Goal: Transaction & Acquisition: Purchase product/service

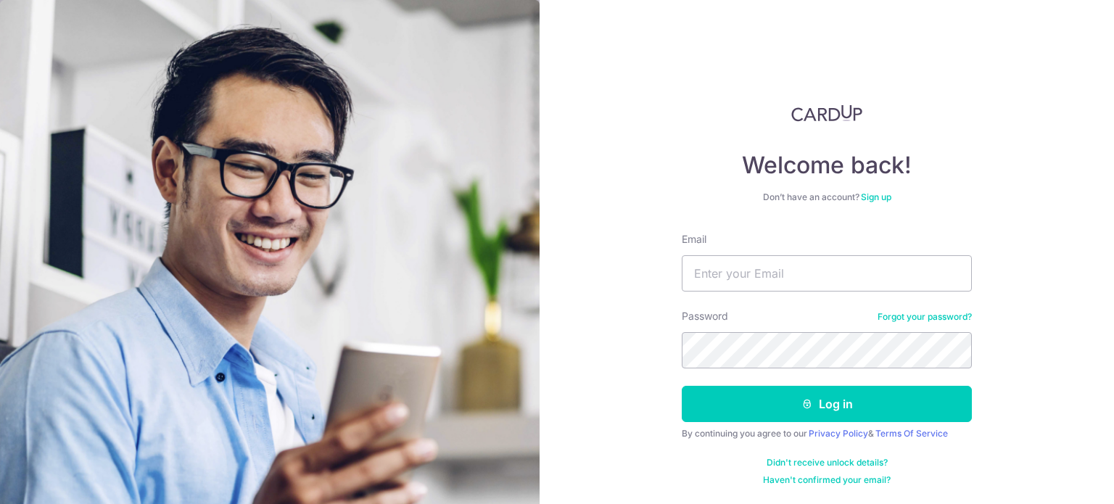
type input "[EMAIL_ADDRESS][DOMAIN_NAME]"
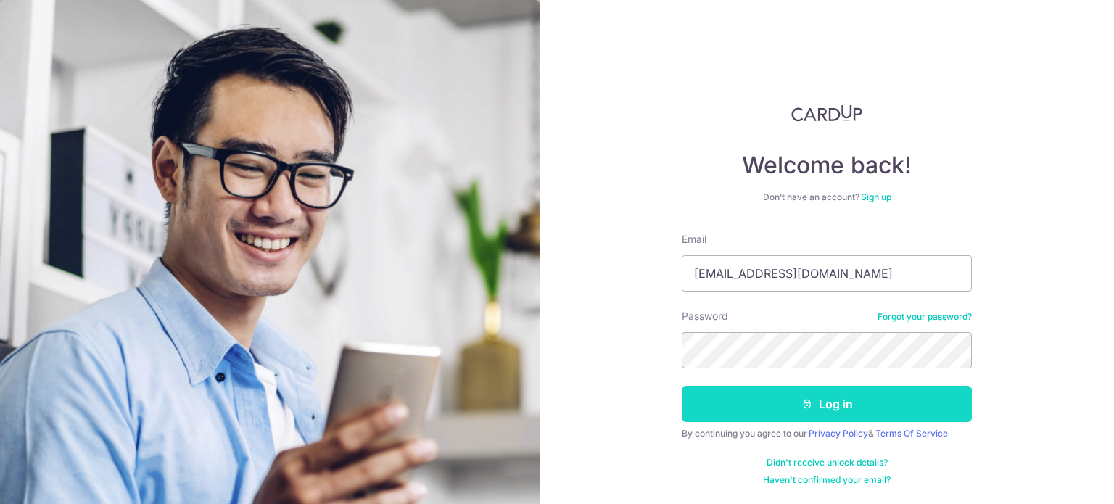
click at [826, 405] on button "Log in" at bounding box center [827, 404] width 290 height 36
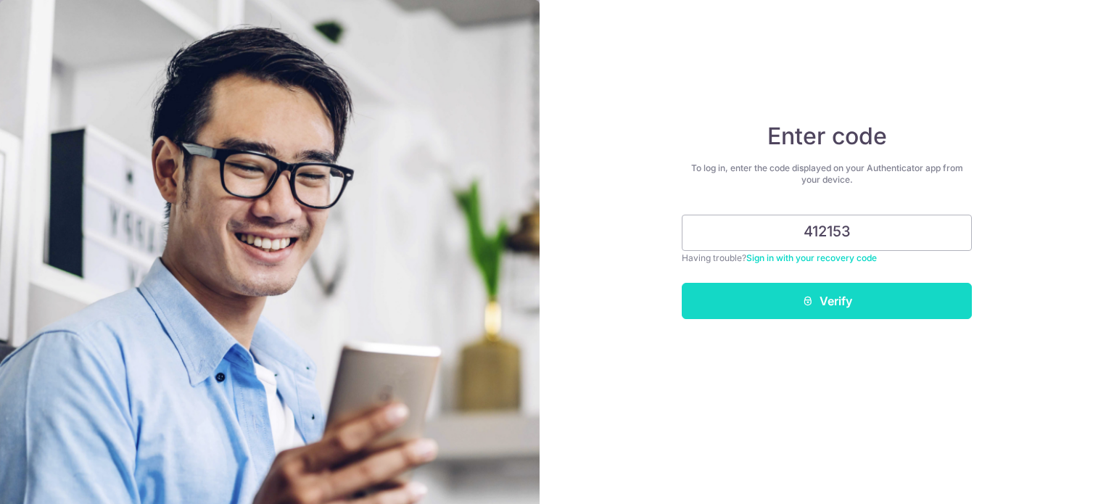
type input "412153"
click at [847, 300] on button "Verify" at bounding box center [827, 301] width 290 height 36
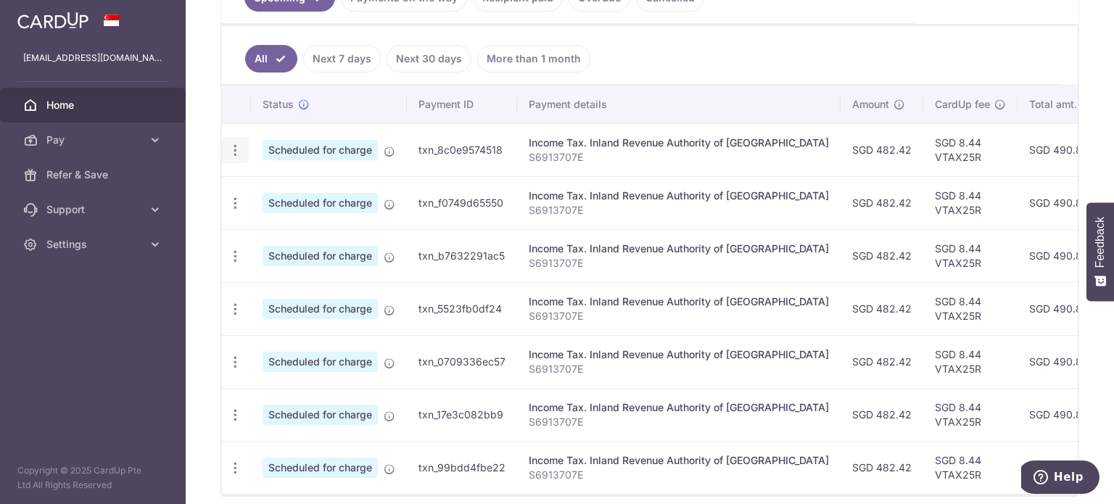
click at [238, 143] on icon "button" at bounding box center [235, 150] width 15 height 15
click at [287, 184] on span "Update payment" at bounding box center [312, 189] width 99 height 17
radio input "true"
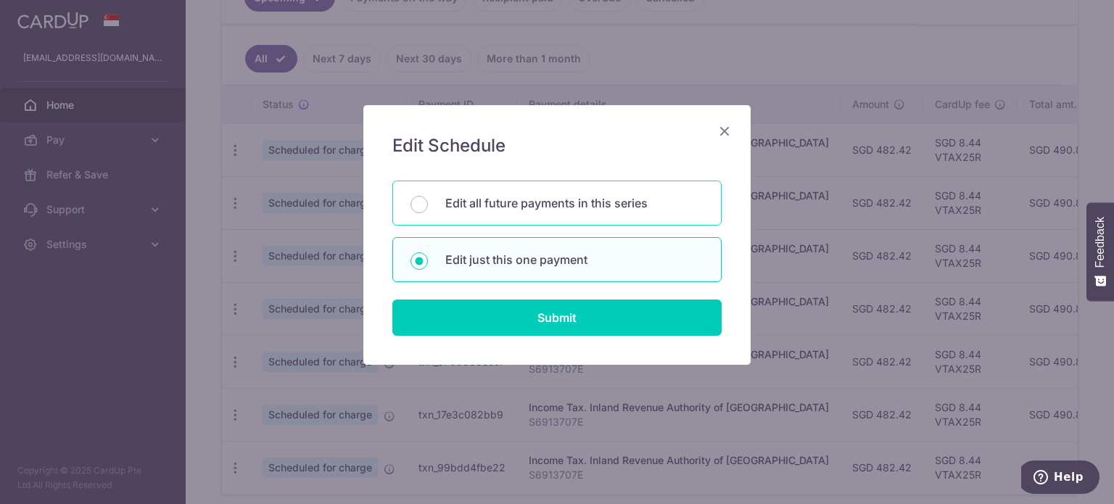
click at [617, 210] on p "Edit all future payments in this series" at bounding box center [574, 202] width 258 height 17
click at [428, 210] on input "Edit all future payments in this series" at bounding box center [419, 204] width 17 height 17
radio input "true"
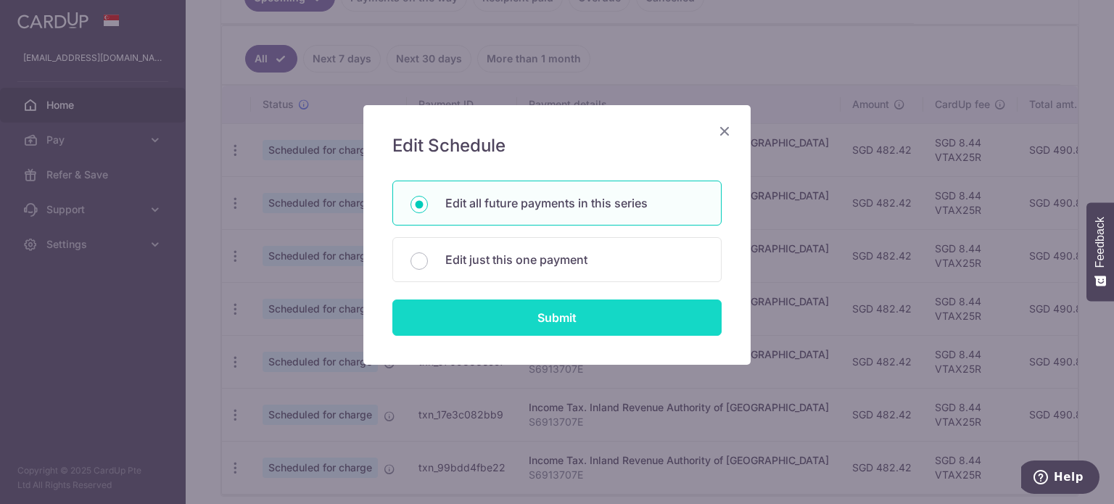
click at [554, 318] on input "Submit" at bounding box center [556, 318] width 329 height 36
radio input "true"
type input "482.42"
type input "S6913707E"
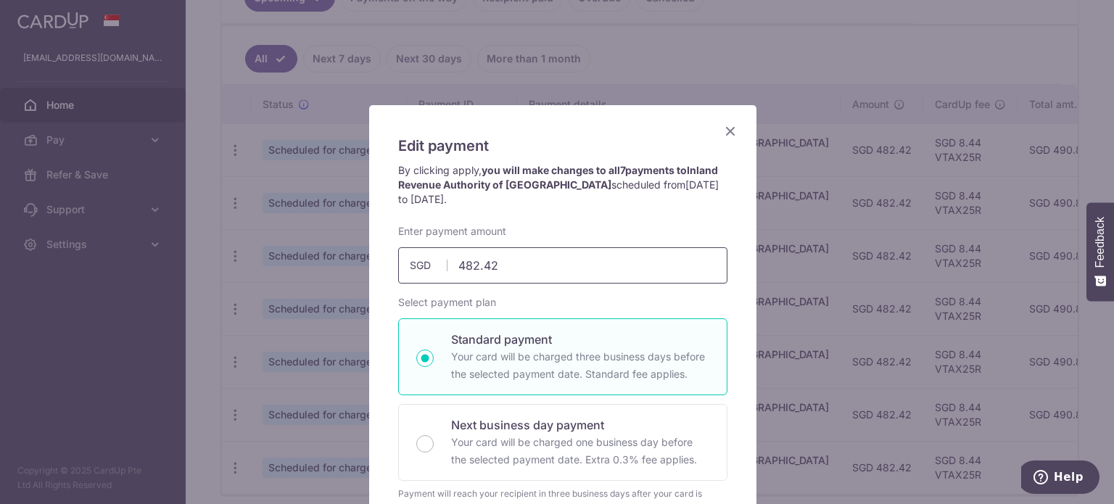
click at [582, 266] on input "482.42" at bounding box center [562, 265] width 329 height 36
type input "482.40"
drag, startPoint x: 725, startPoint y: 129, endPoint x: 724, endPoint y: 190, distance: 60.9
click at [728, 129] on icon "Close" at bounding box center [730, 131] width 17 height 18
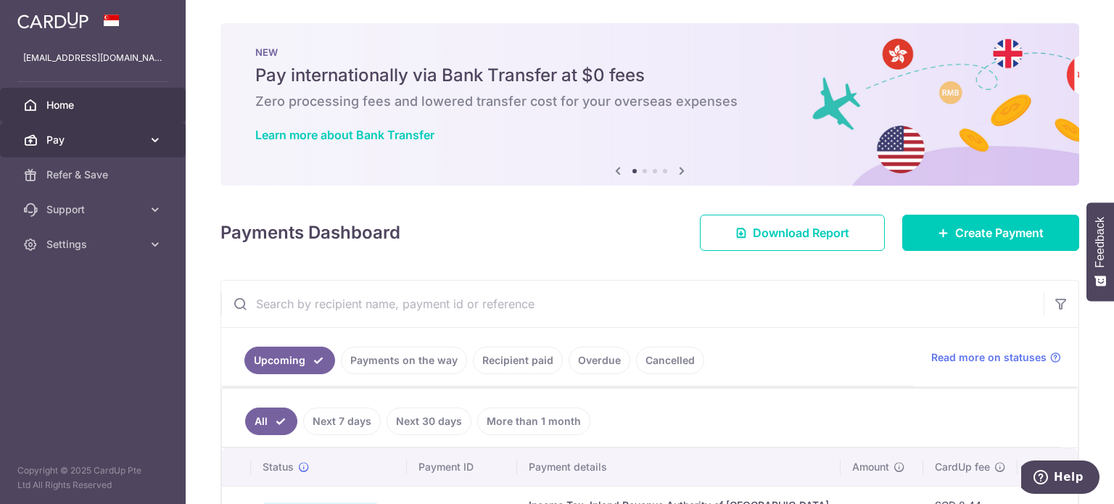
click at [147, 136] on link "Pay" at bounding box center [93, 140] width 186 height 35
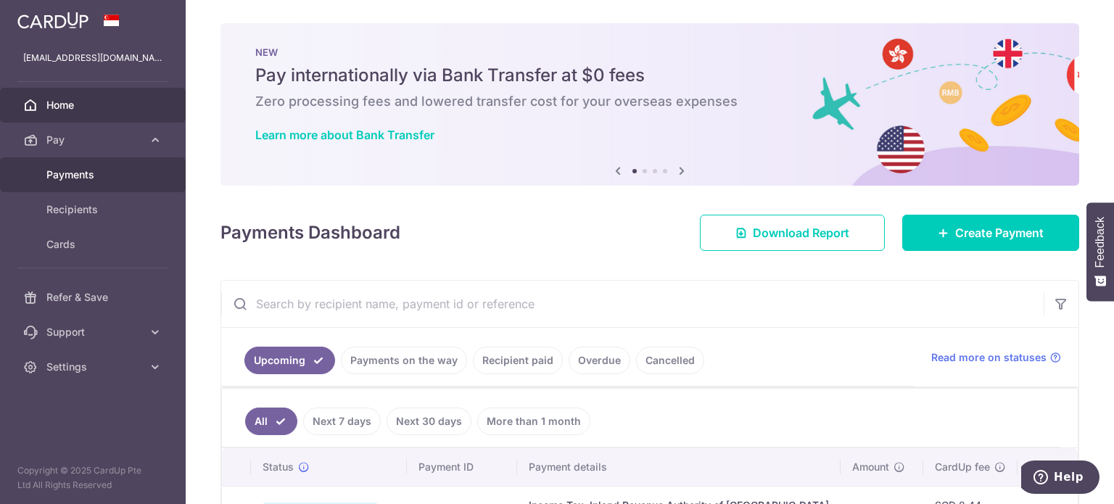
click at [86, 176] on span "Payments" at bounding box center [94, 175] width 96 height 15
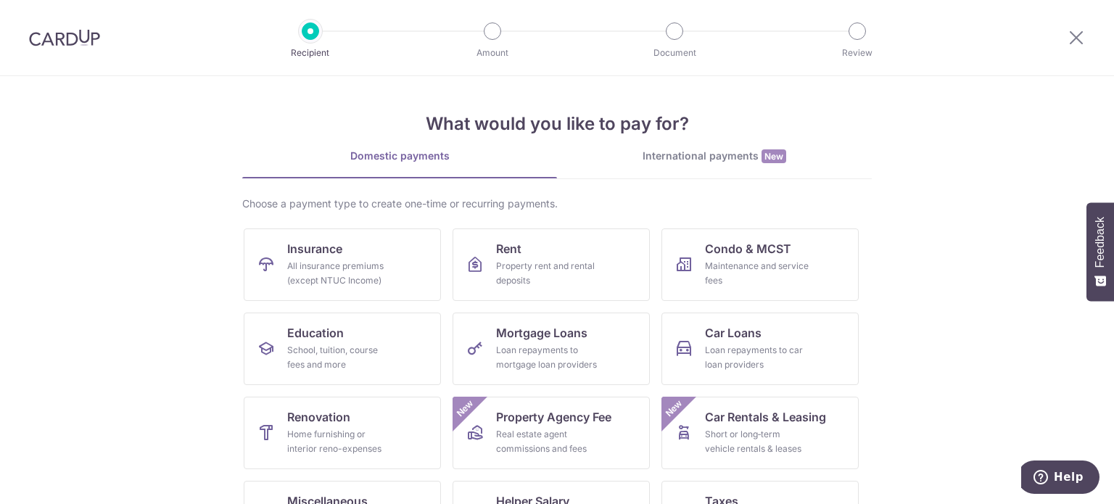
scroll to position [144, 0]
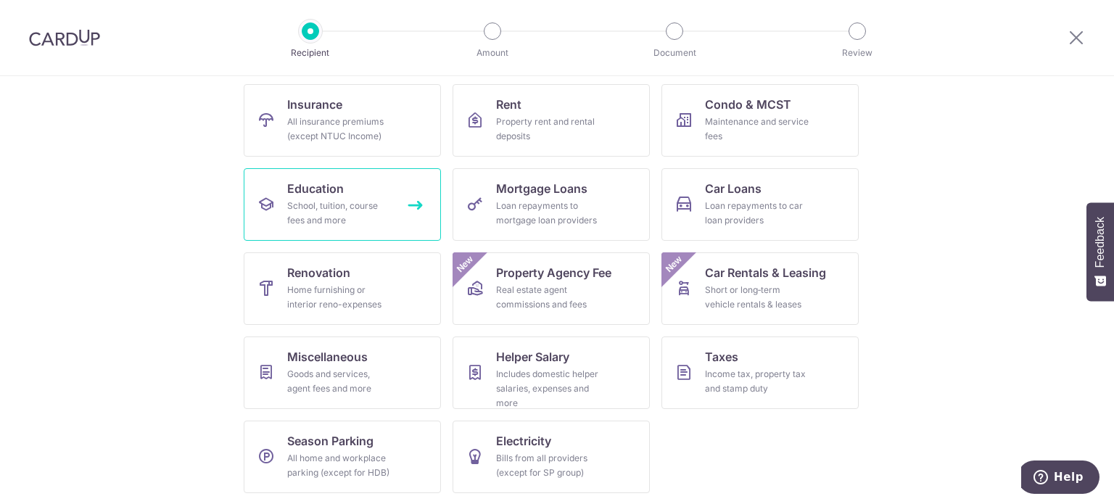
click at [313, 195] on span "Education" at bounding box center [315, 188] width 57 height 17
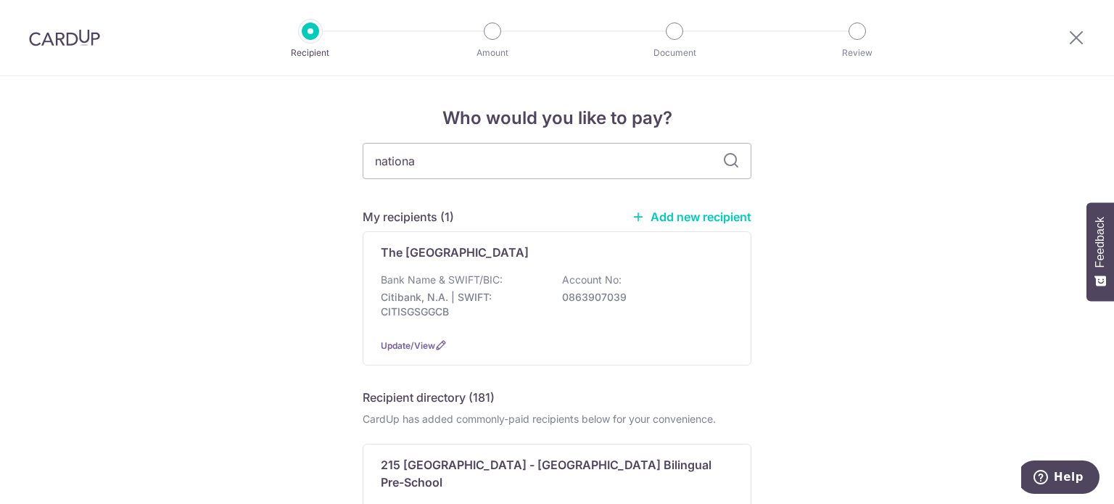
type input "national"
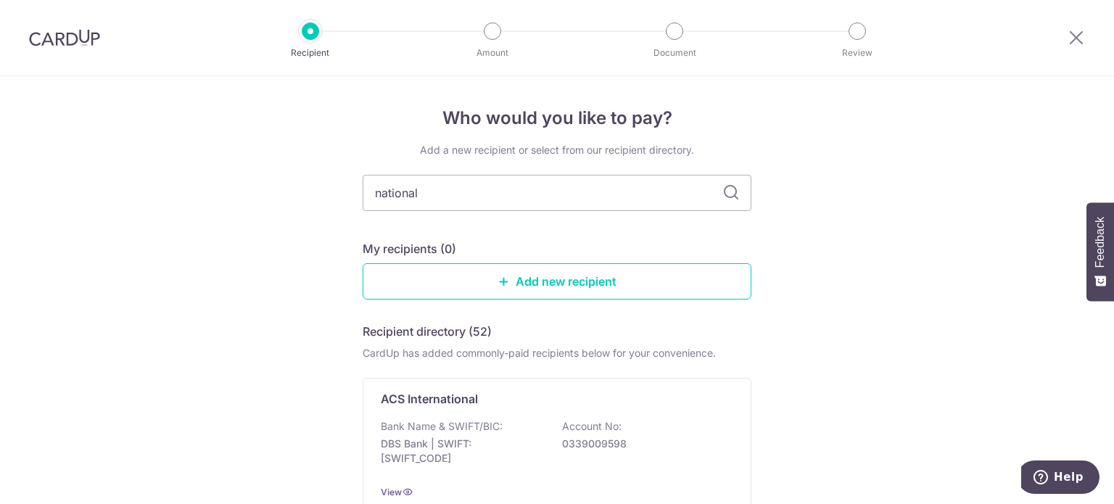
drag, startPoint x: 440, startPoint y: 191, endPoint x: 0, endPoint y: 224, distance: 441.6
type input "zenith"
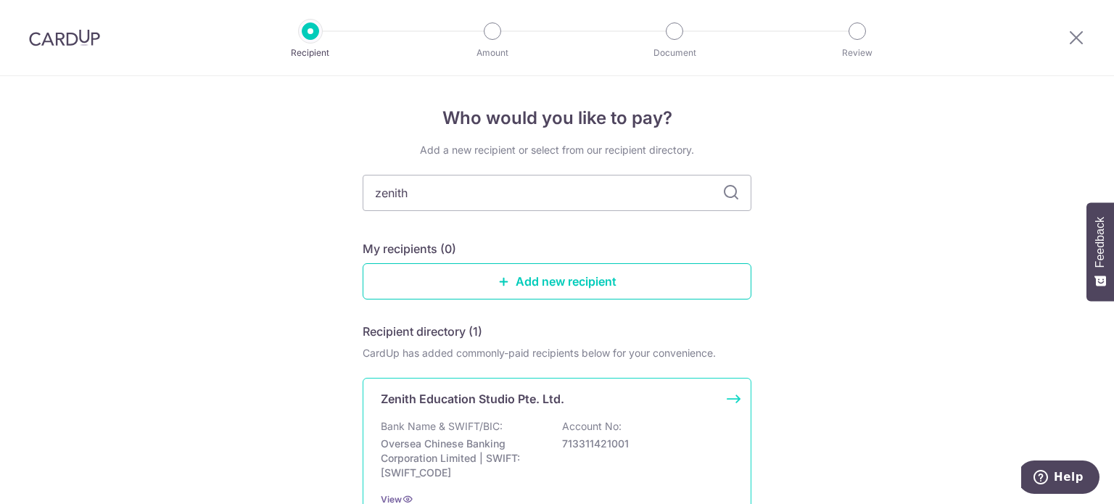
click at [426, 420] on p "Bank Name & SWIFT/BIC:" at bounding box center [442, 426] width 122 height 15
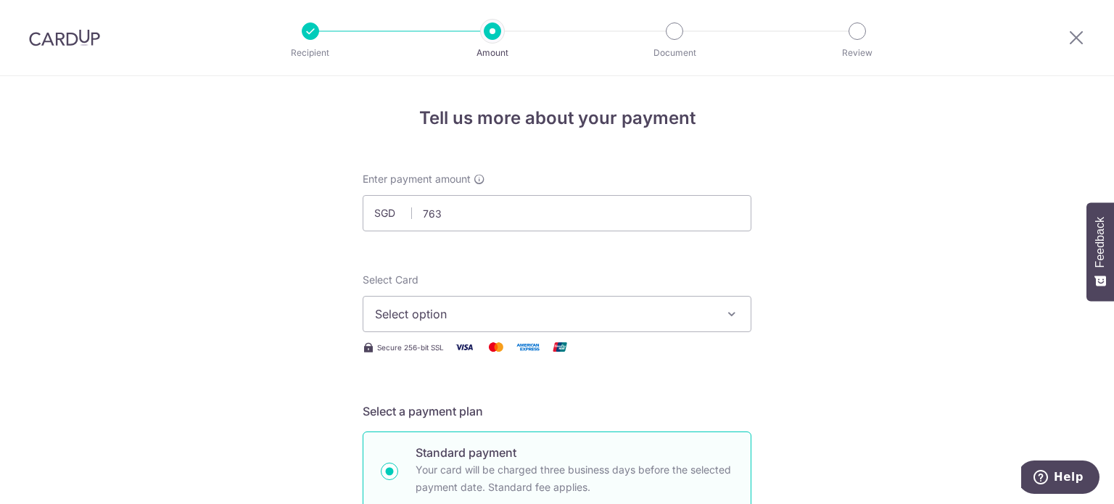
type input "763.00"
click at [482, 307] on span "Select option" at bounding box center [544, 313] width 338 height 17
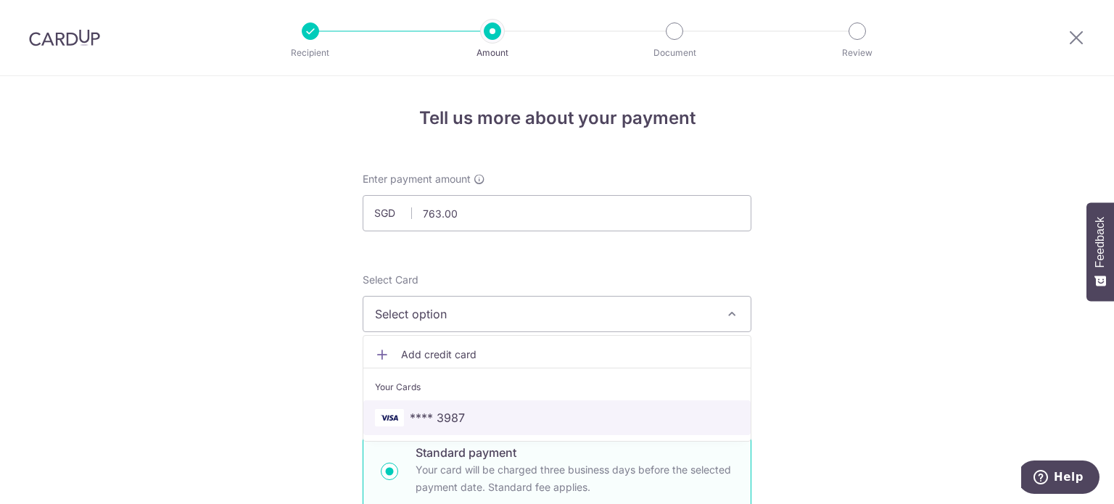
click at [470, 408] on link "**** 3987" at bounding box center [556, 417] width 387 height 35
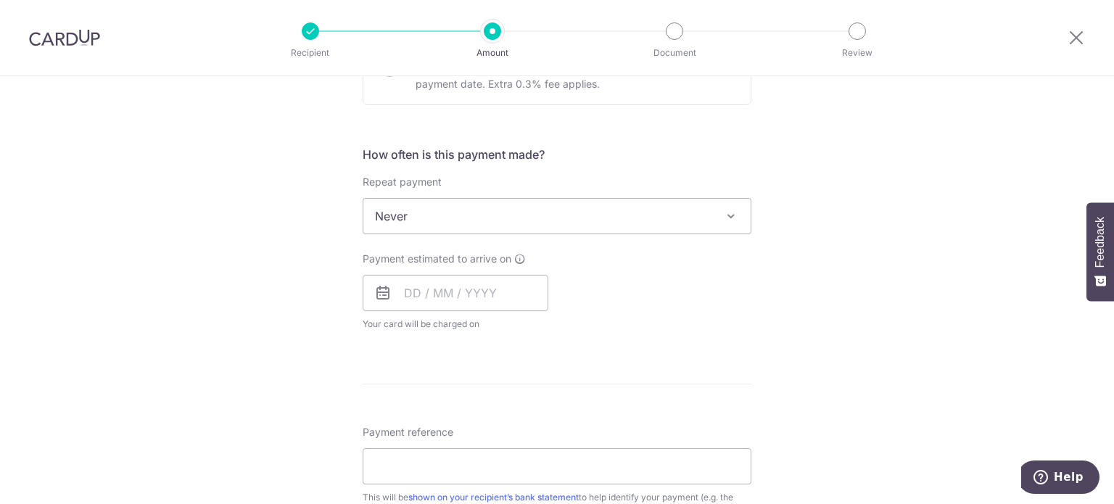
scroll to position [653, 0]
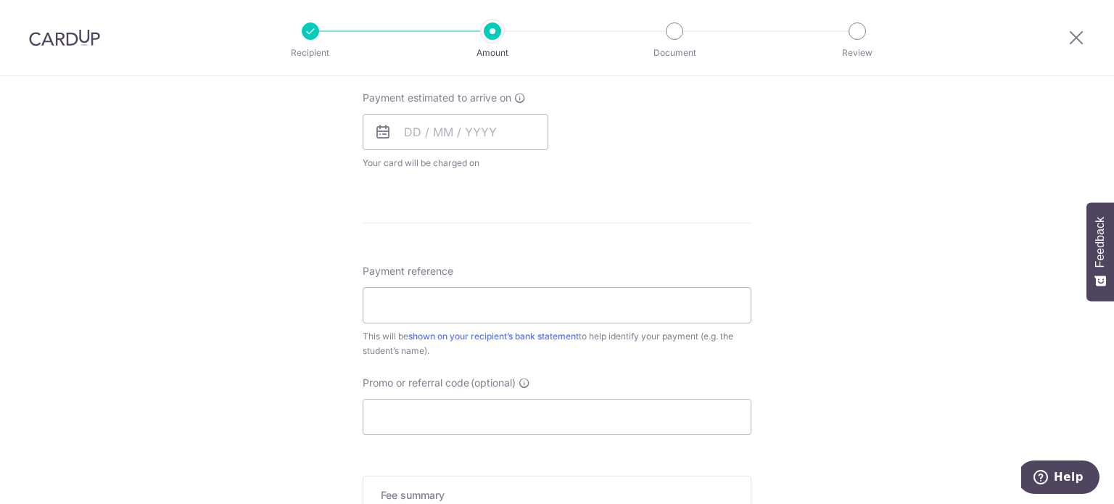
drag, startPoint x: 419, startPoint y: 168, endPoint x: 415, endPoint y: 207, distance: 40.1
click at [421, 169] on span "Your card will be charged on for the first payment" at bounding box center [456, 163] width 186 height 15
click at [497, 133] on input "text" at bounding box center [456, 132] width 186 height 36
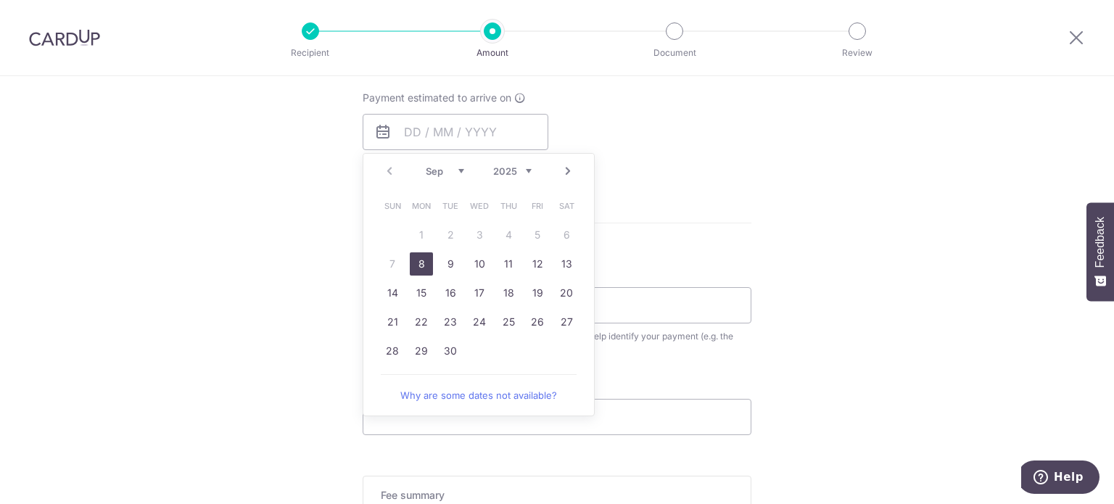
click at [711, 149] on div "Payment estimated to arrive on Prev Next Sep Oct Nov Dec 2025 2026 2027 2028 20…" at bounding box center [557, 131] width 406 height 80
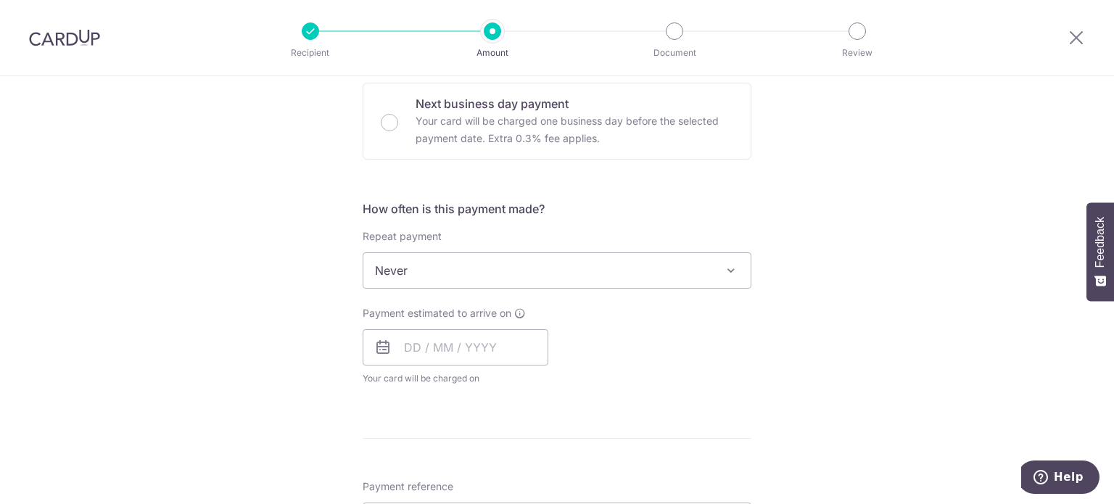
scroll to position [435, 0]
click at [476, 329] on div "Payment estimated to arrive on Prev Next Sep Oct Nov Dec 2025 2026 2027 2028 20…" at bounding box center [456, 348] width 186 height 80
click at [498, 345] on input "text" at bounding box center [456, 350] width 186 height 36
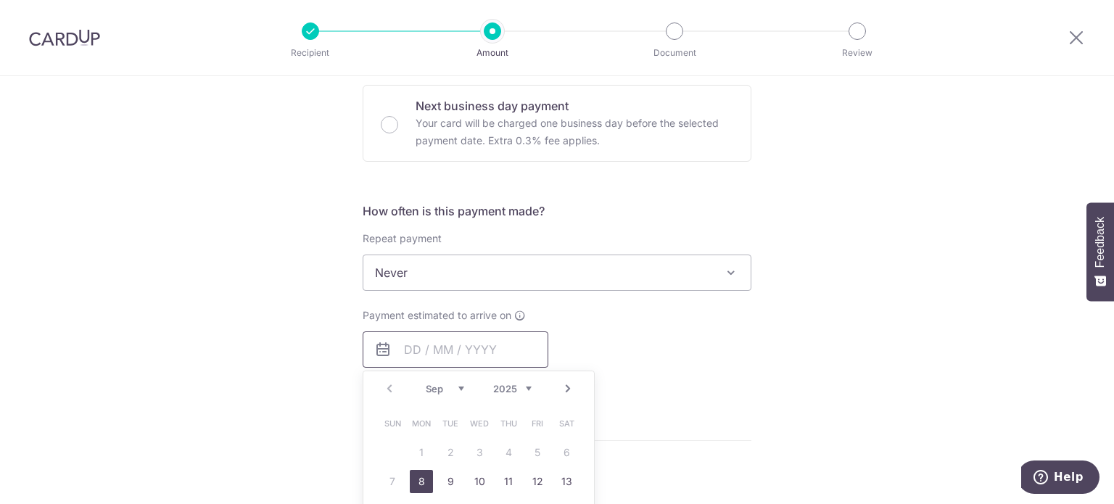
scroll to position [653, 0]
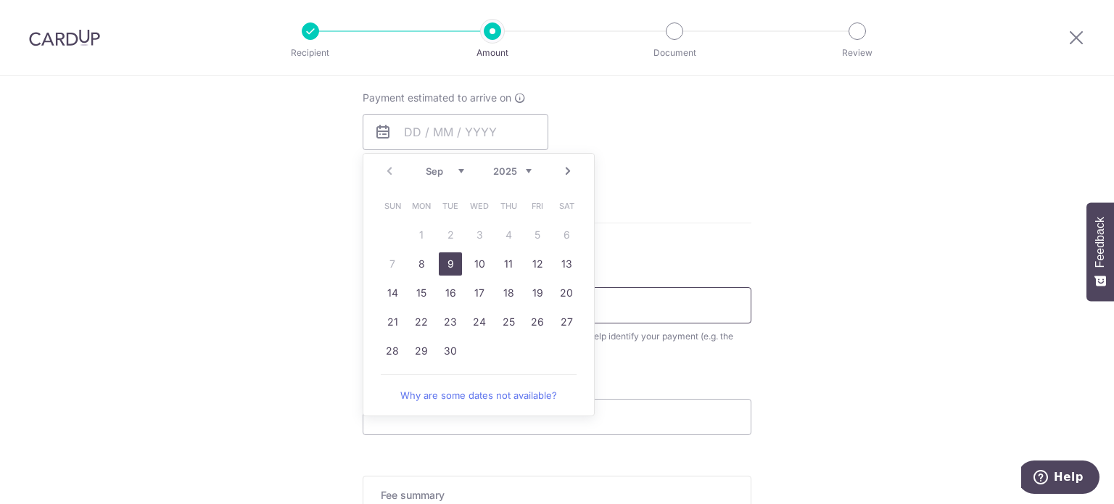
drag, startPoint x: 445, startPoint y: 263, endPoint x: 693, endPoint y: 357, distance: 265.1
click at [445, 263] on link "9" at bounding box center [450, 263] width 23 height 23
type input "09/09/2025"
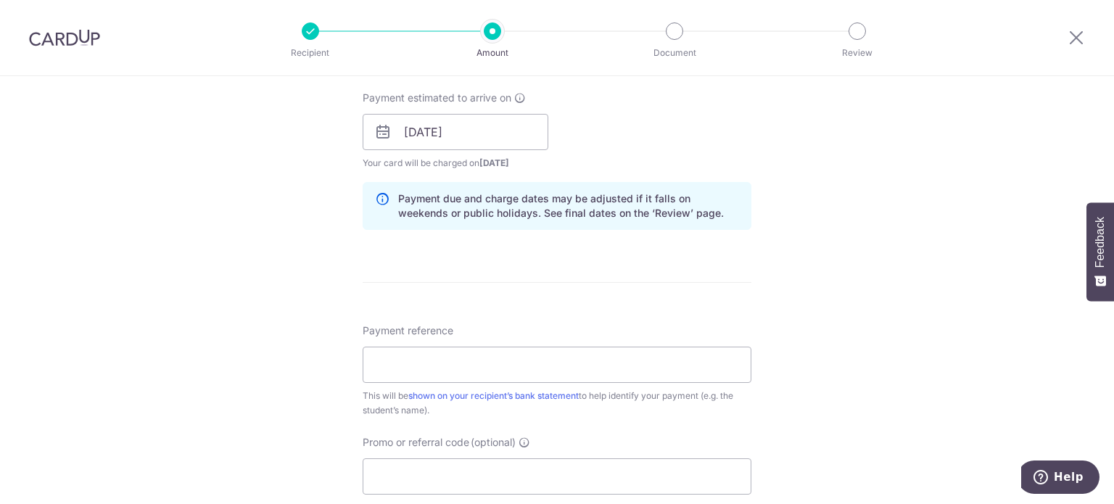
click at [672, 295] on form "Enter payment amount SGD 763.00 763.00 Select Card **** 3987 Add credit card Yo…" at bounding box center [557, 123] width 389 height 1208
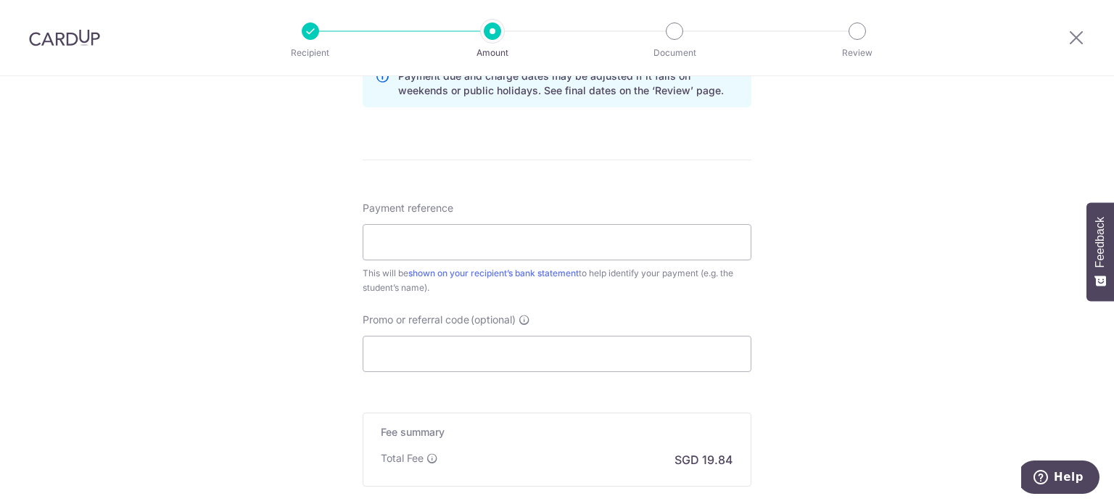
scroll to position [798, 0]
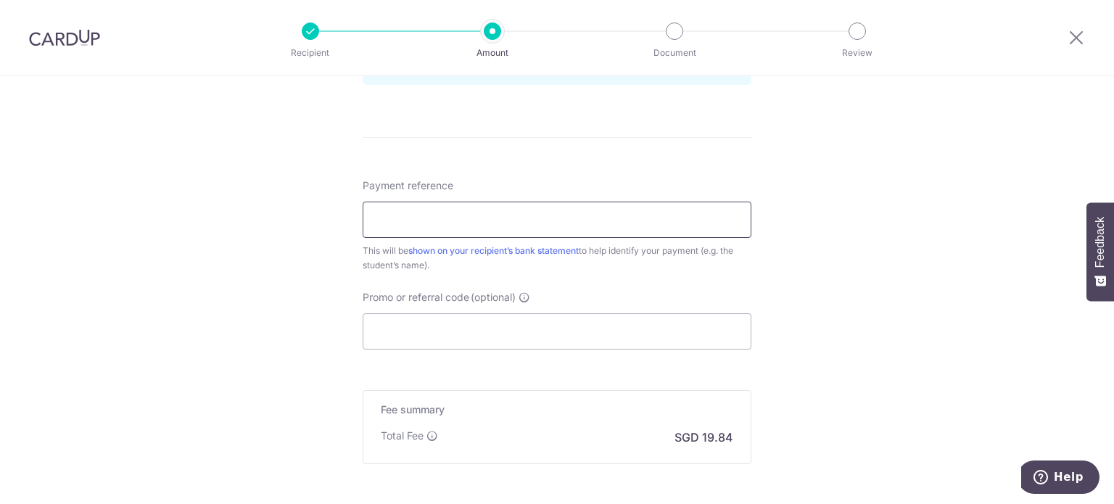
click at [488, 224] on input "Payment reference" at bounding box center [557, 220] width 389 height 36
paste input "89207462"
type input "89207462"
click at [482, 339] on input "Promo or referral code (optional)" at bounding box center [557, 331] width 389 height 36
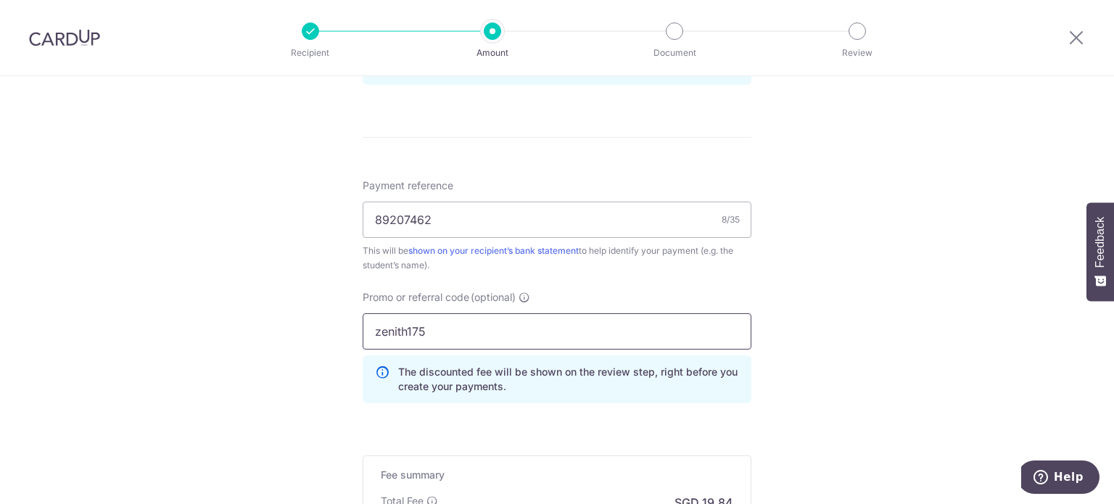
type input "zenith175"
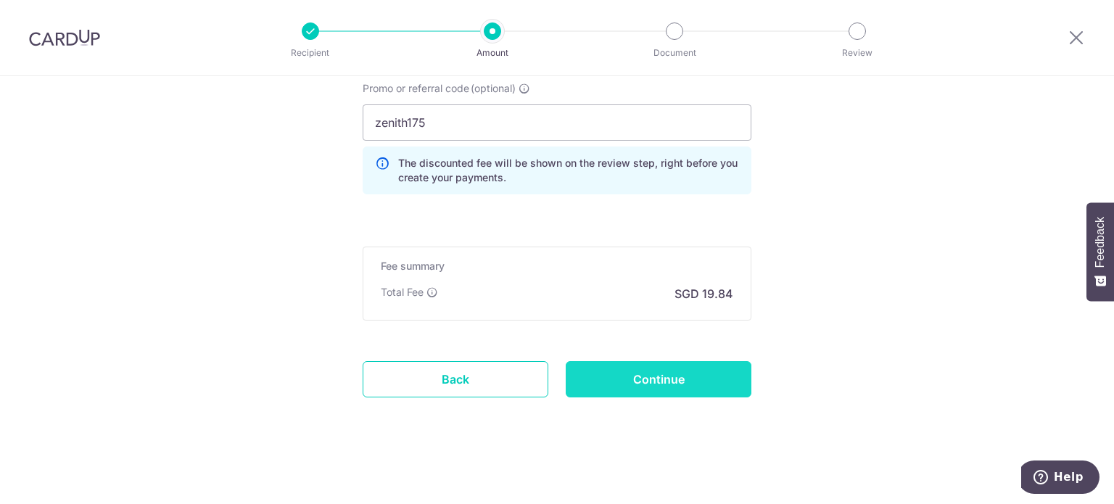
click at [659, 371] on input "Continue" at bounding box center [659, 379] width 186 height 36
type input "Create Schedule"
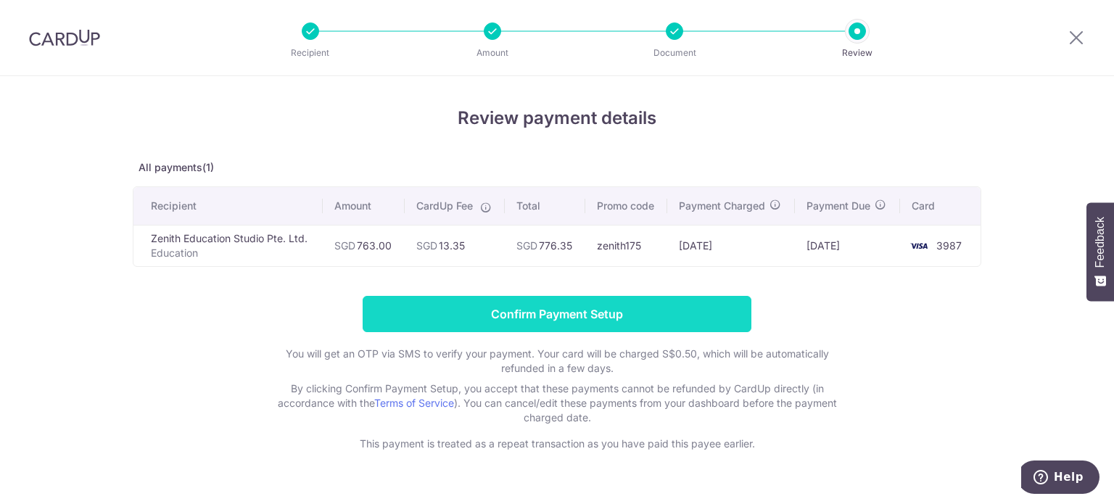
click at [538, 310] on input "Confirm Payment Setup" at bounding box center [557, 314] width 389 height 36
